Goal: Transaction & Acquisition: Download file/media

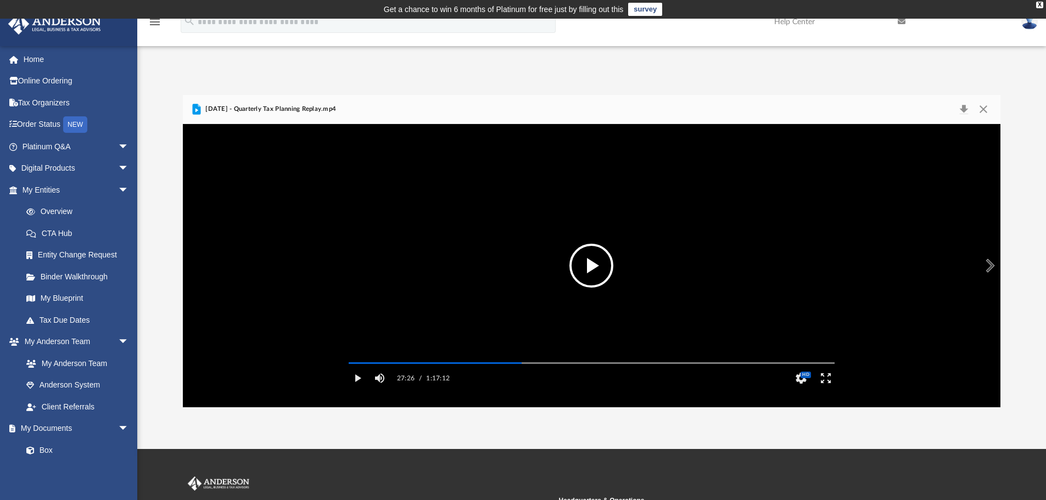
scroll to position [242, 810]
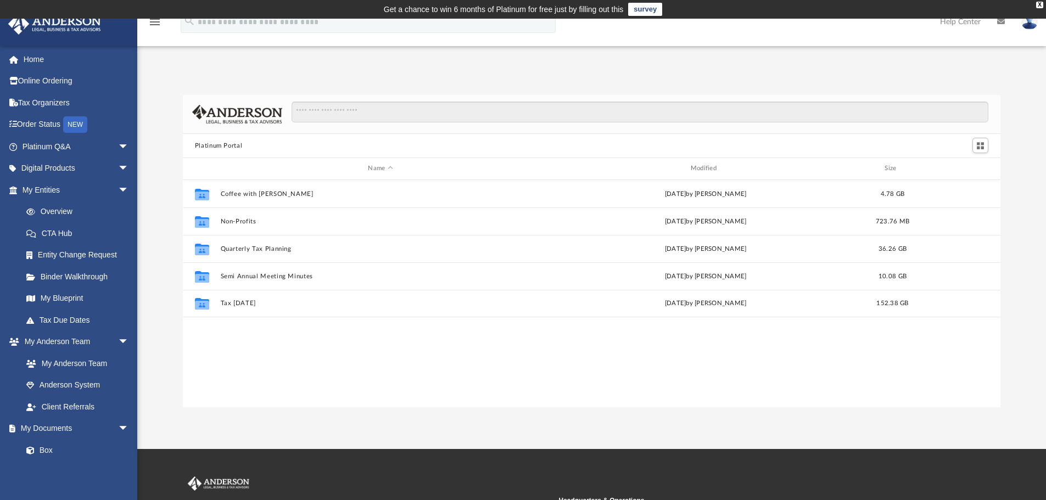
scroll to position [242, 810]
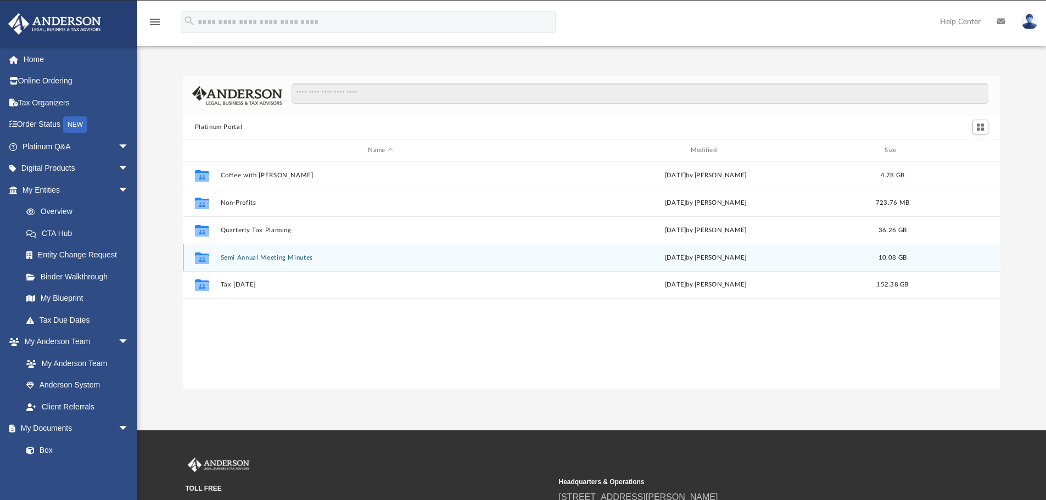
scroll to position [242, 810]
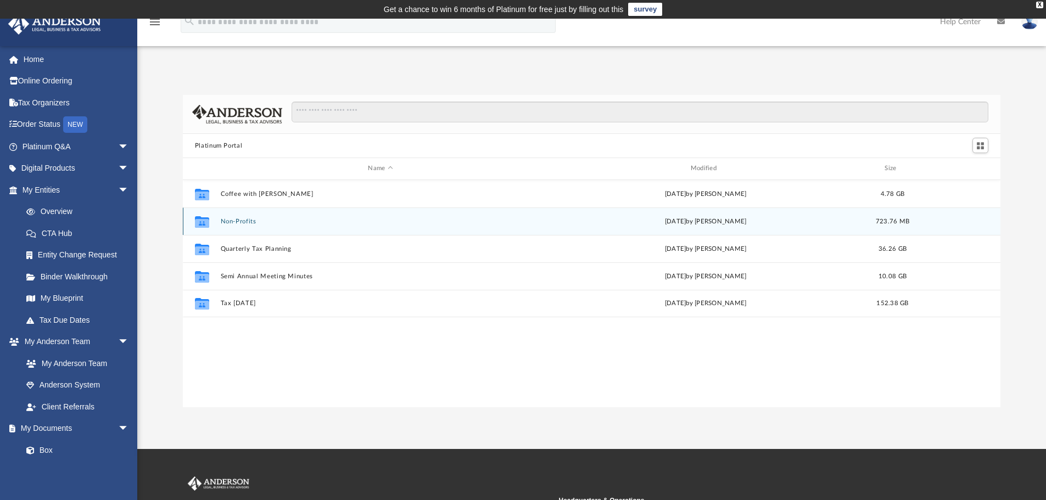
click at [222, 224] on button "Non-Profits" at bounding box center [380, 221] width 320 height 7
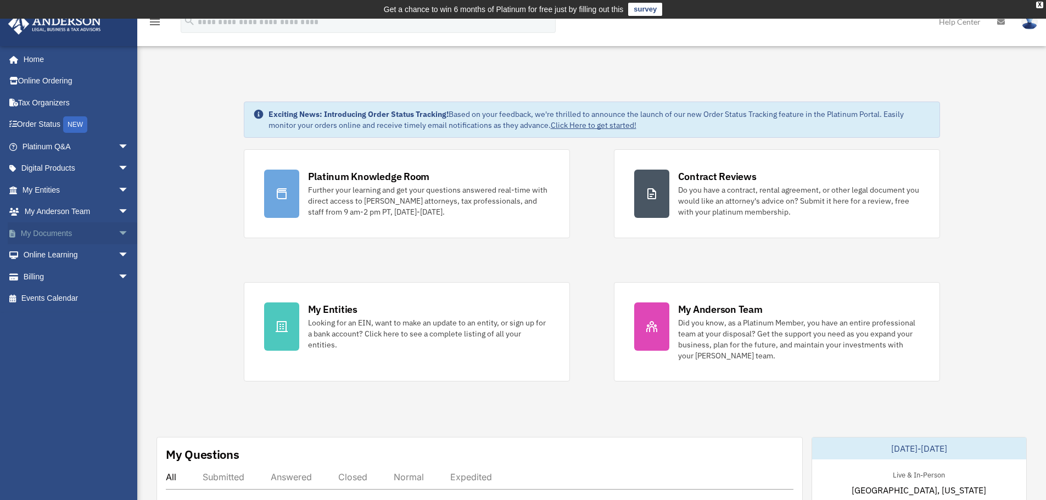
click at [118, 230] on span "arrow_drop_down" at bounding box center [129, 233] width 22 height 23
click at [93, 252] on link "Box" at bounding box center [80, 255] width 130 height 22
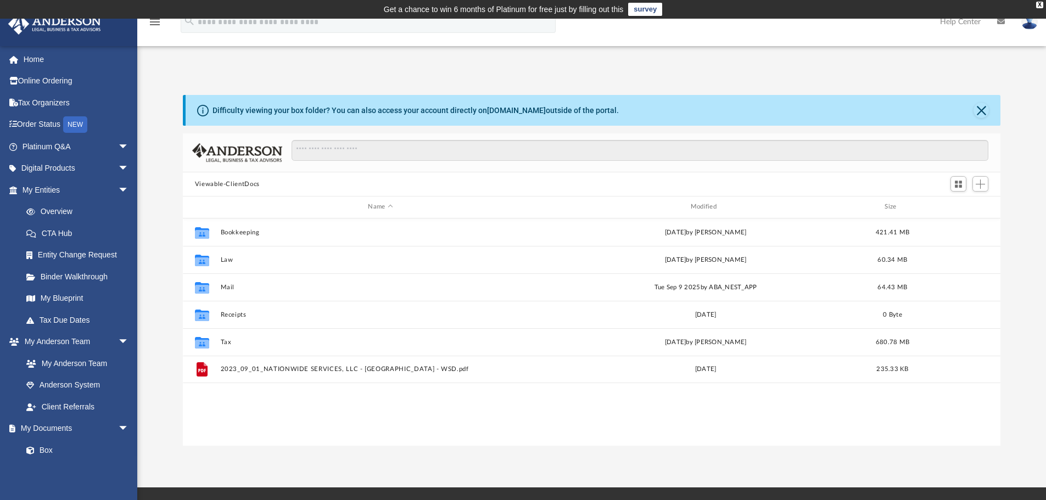
scroll to position [242, 810]
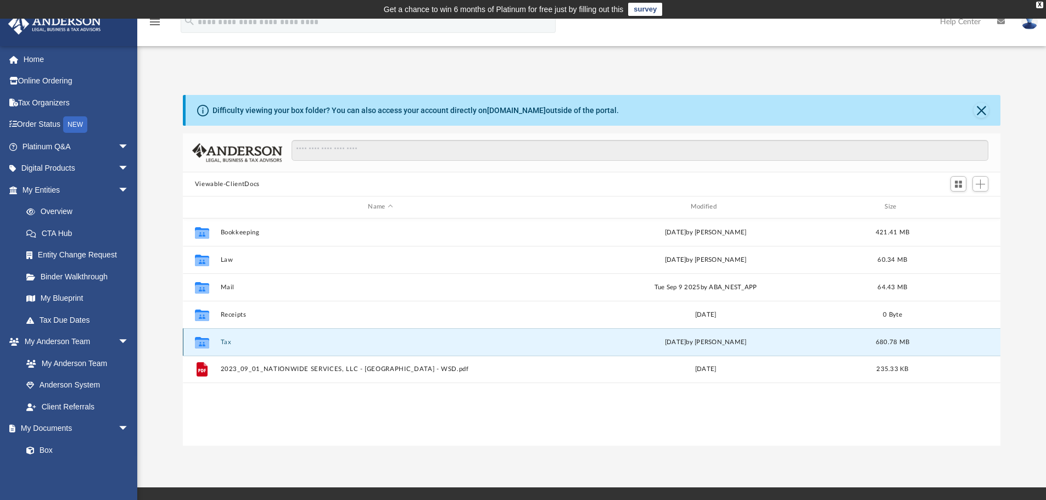
click at [228, 344] on button "Tax" at bounding box center [380, 342] width 320 height 7
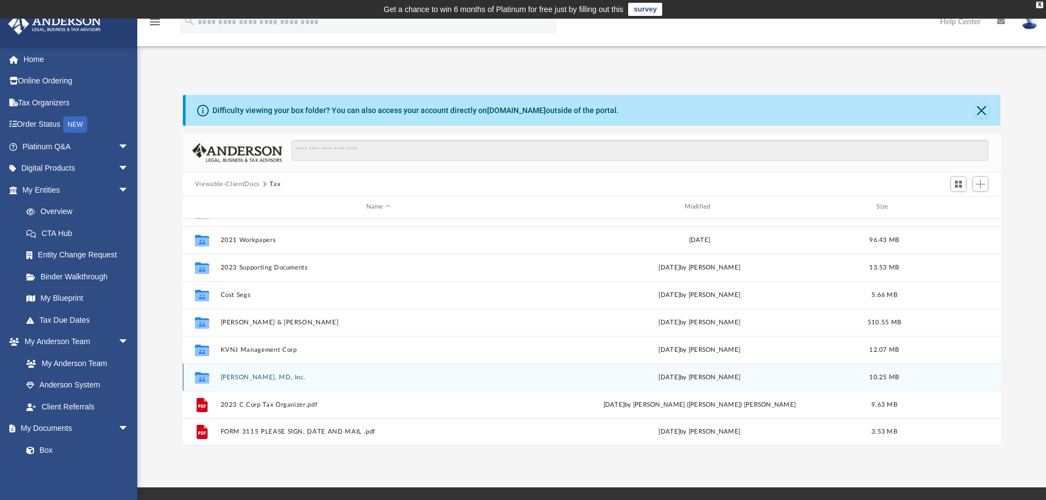
scroll to position [0, 0]
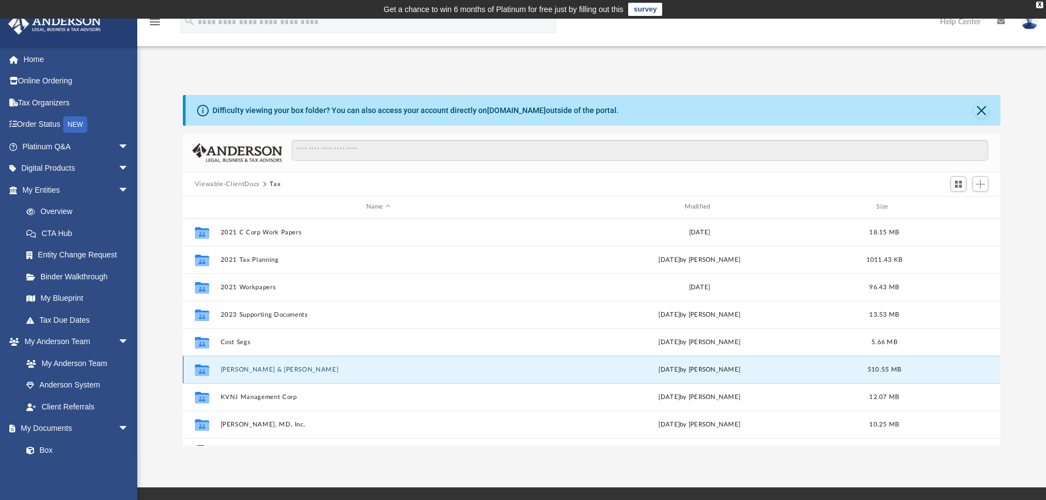
click at [280, 371] on button "[PERSON_NAME] & [PERSON_NAME]" at bounding box center [378, 369] width 316 height 7
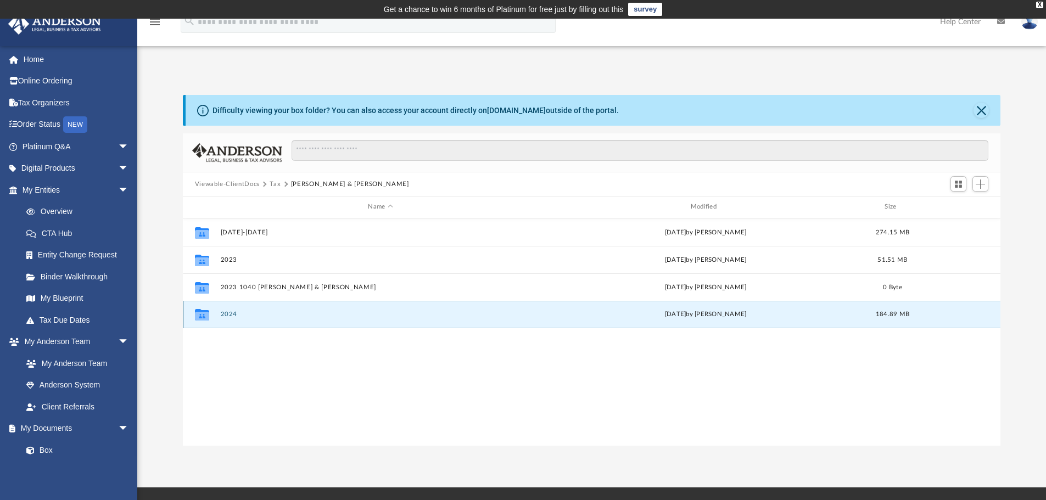
click at [258, 314] on button "2024" at bounding box center [380, 314] width 320 height 7
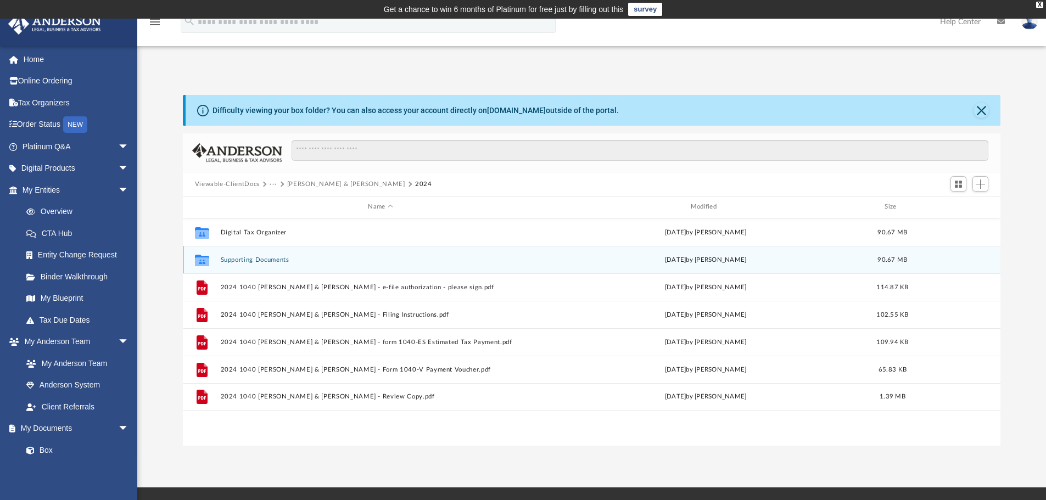
click at [305, 263] on button "Supporting Documents" at bounding box center [380, 259] width 320 height 7
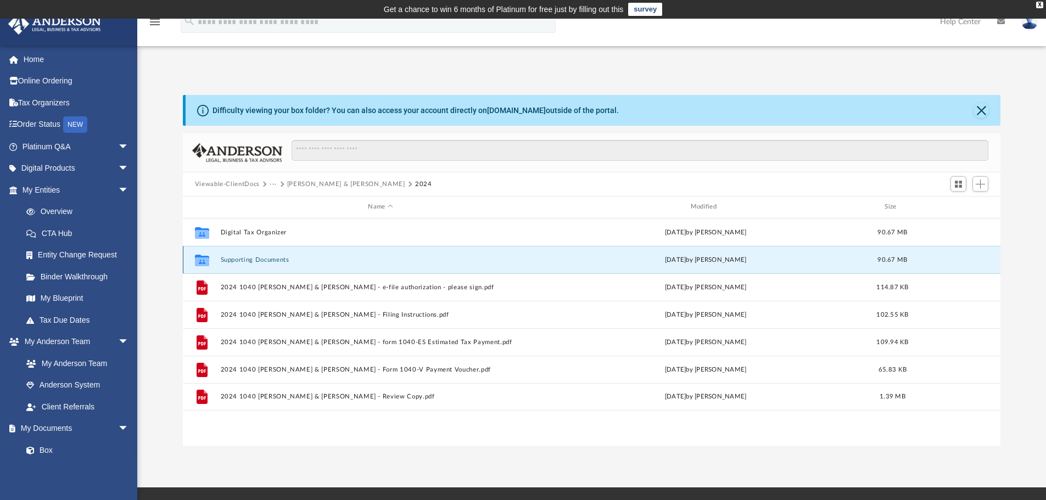
click at [305, 263] on button "Supporting Documents" at bounding box center [380, 259] width 320 height 7
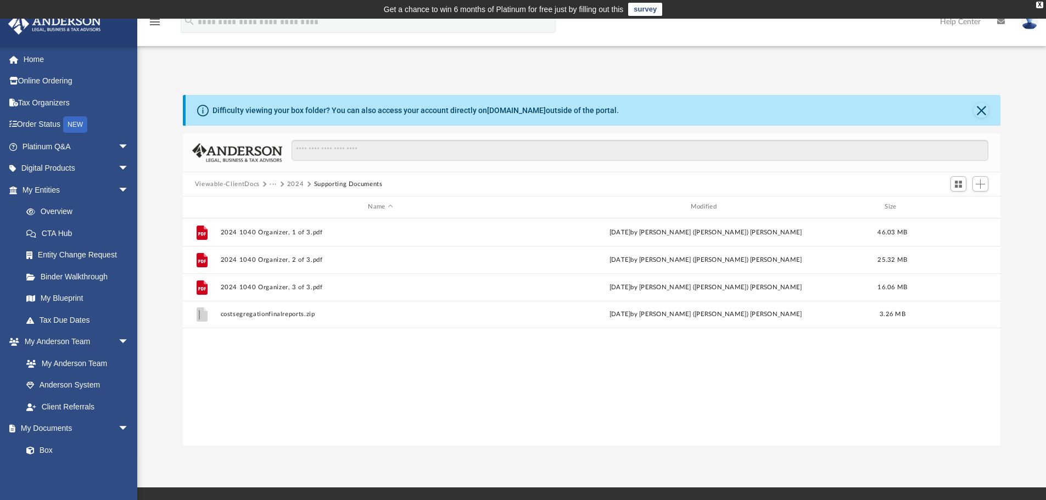
click at [289, 184] on button "2024" at bounding box center [295, 185] width 17 height 10
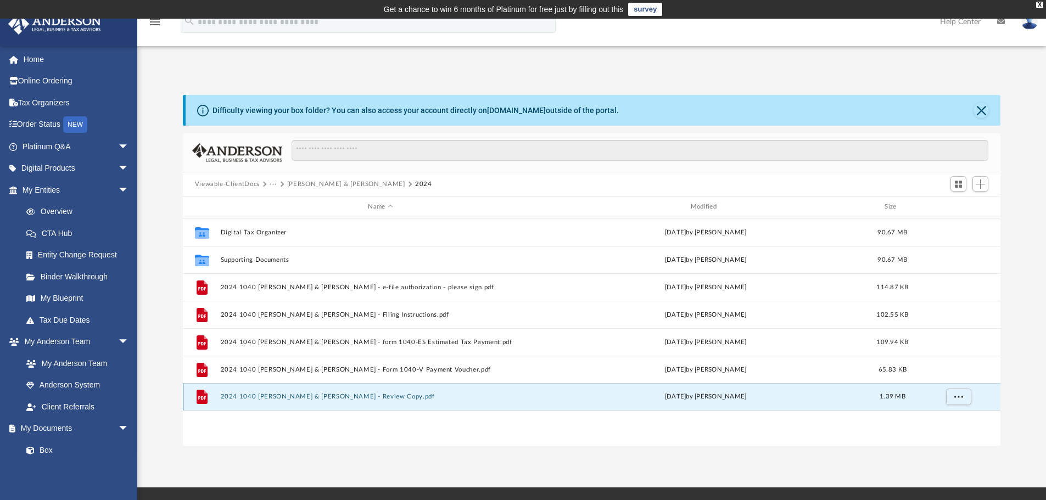
click at [354, 394] on button "2024 1040 [PERSON_NAME] & [PERSON_NAME] - Review Copy.pdf" at bounding box center [380, 396] width 320 height 7
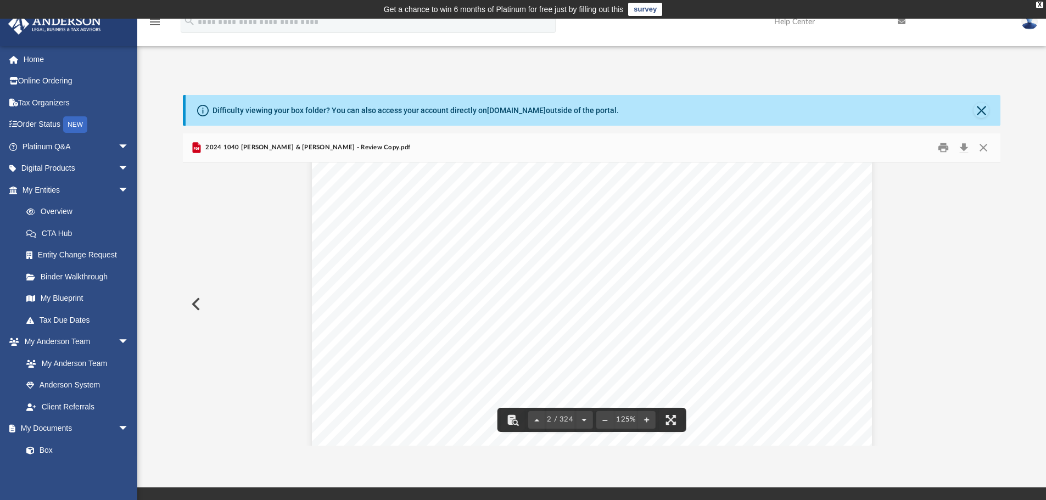
scroll to position [824, 0]
click at [963, 139] on button "Download" at bounding box center [964, 147] width 20 height 17
